Goal: Task Accomplishment & Management: Manage account settings

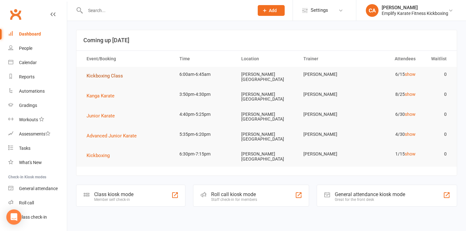
click at [95, 75] on span "Kickboxing Class" at bounding box center [105, 76] width 36 height 6
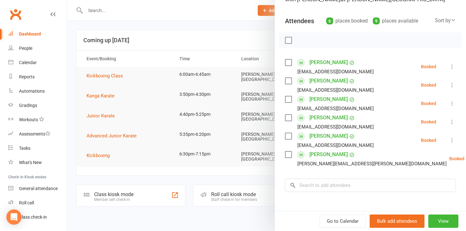
scroll to position [61, 0]
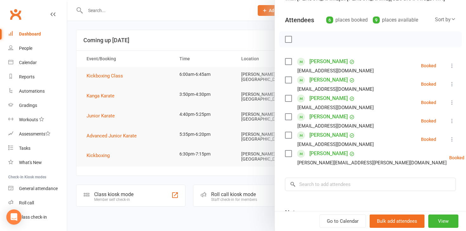
click at [111, 212] on div at bounding box center [266, 115] width 399 height 231
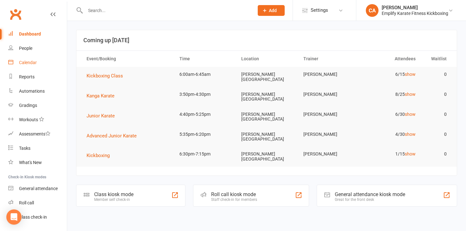
click at [23, 60] on div "Calendar" at bounding box center [28, 62] width 18 height 5
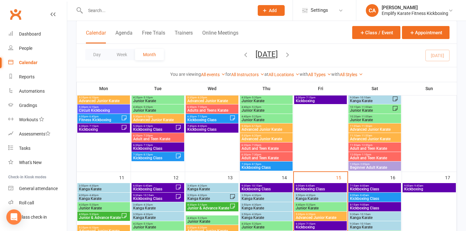
scroll to position [222, 0]
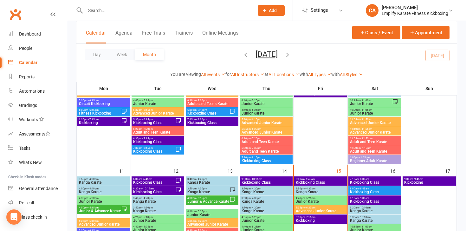
click at [143, 179] on span "- 6:45am" at bounding box center [147, 179] width 10 height 3
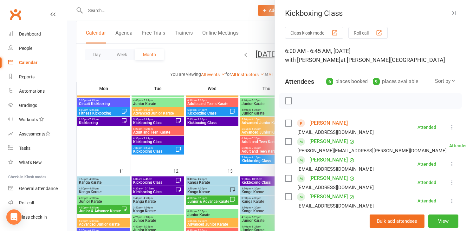
click at [450, 12] on icon "button" at bounding box center [452, 13] width 7 height 4
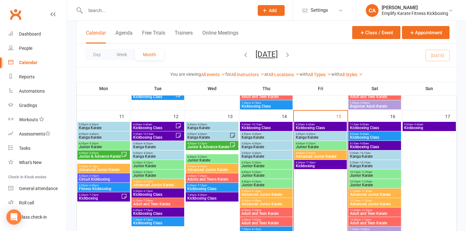
scroll to position [276, 0]
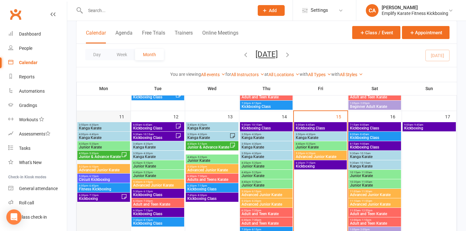
drag, startPoint x: 303, startPoint y: 128, endPoint x: 130, endPoint y: 189, distance: 182.8
click at [130, 189] on div "3:50pm - 4:30pm Kanga Karate 4:00pm - 4:40pm Kanga Karate 4:35pm - 5:20pm Junio…" at bounding box center [266, 230] width 380 height 770
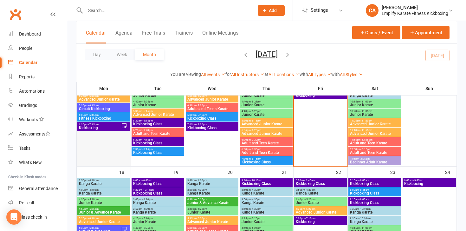
scroll to position [350, 0]
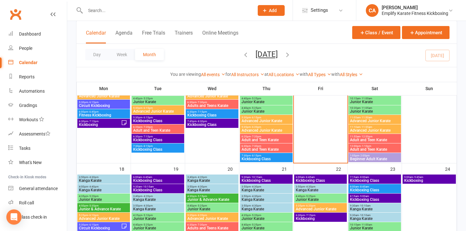
click at [141, 177] on span "6:00am - 6:45am" at bounding box center [158, 177] width 50 height 3
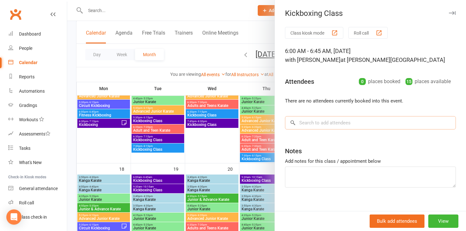
click at [305, 121] on input "search" at bounding box center [370, 122] width 171 height 13
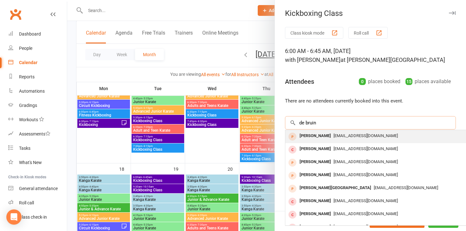
type input "de bruin"
click at [320, 138] on div "[PERSON_NAME]" at bounding box center [315, 135] width 36 height 9
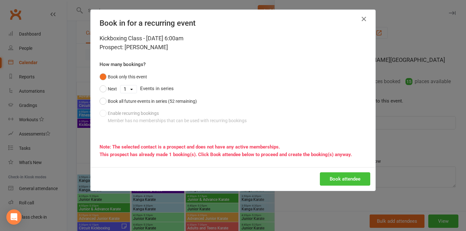
click at [343, 177] on button "Book attendee" at bounding box center [345, 178] width 50 height 13
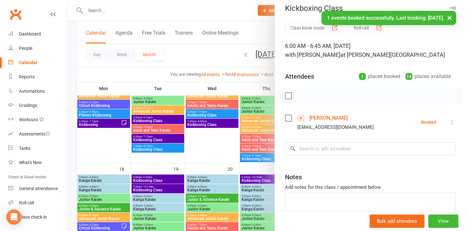
scroll to position [5, 0]
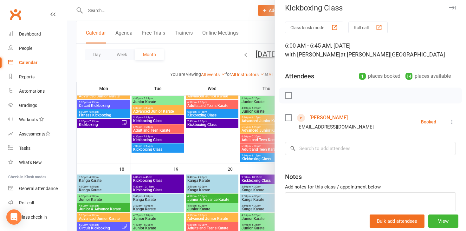
click at [449, 8] on icon "button" at bounding box center [452, 8] width 7 height 4
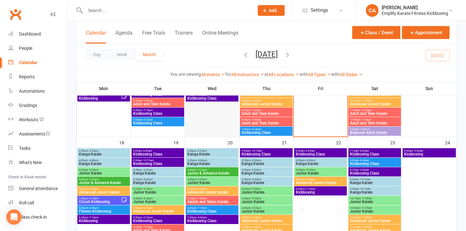
scroll to position [377, 0]
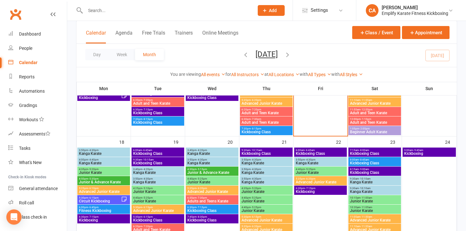
click at [30, 61] on div "Calendar" at bounding box center [28, 62] width 18 height 5
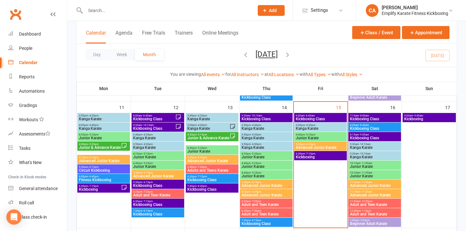
scroll to position [284, 0]
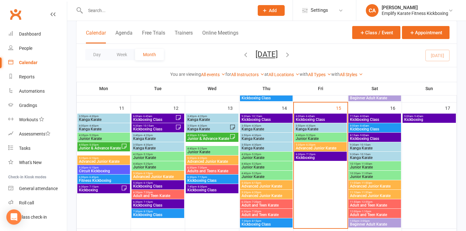
click at [308, 118] on span "Kickboxing Class" at bounding box center [320, 120] width 50 height 4
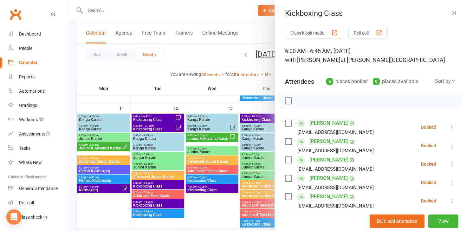
click at [288, 120] on label at bounding box center [288, 123] width 6 height 6
click at [289, 142] on label at bounding box center [288, 141] width 6 height 6
click at [290, 161] on label at bounding box center [288, 160] width 6 height 6
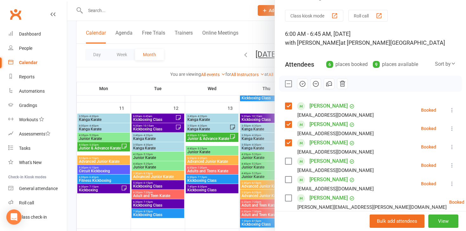
scroll to position [18, 0]
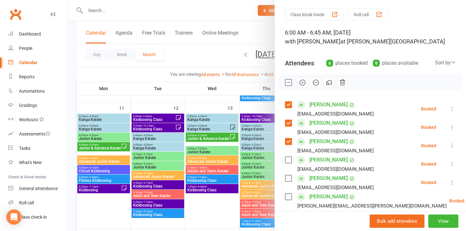
click at [289, 161] on label at bounding box center [288, 160] width 6 height 6
click at [287, 196] on label at bounding box center [288, 196] width 6 height 6
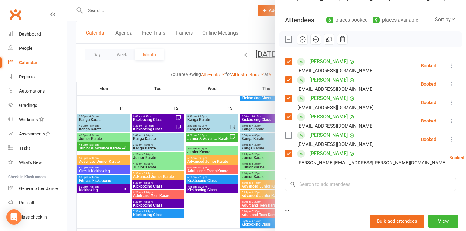
scroll to position [62, 0]
click at [301, 41] on icon "button" at bounding box center [302, 39] width 7 height 7
